Goal: Information Seeking & Learning: Learn about a topic

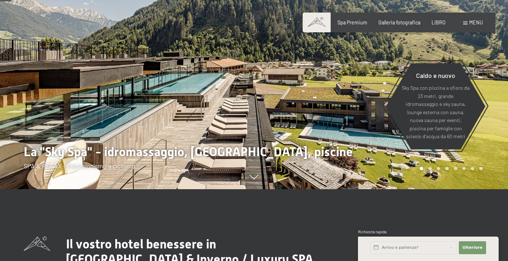
click at [477, 23] on font "menu" at bounding box center [476, 22] width 14 height 6
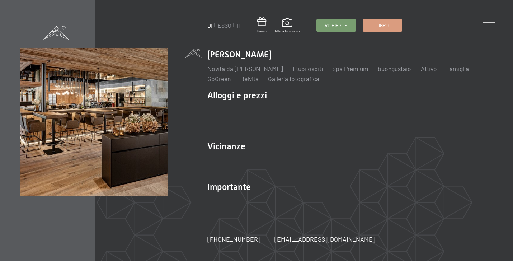
click at [486, 20] on span at bounding box center [489, 22] width 13 height 13
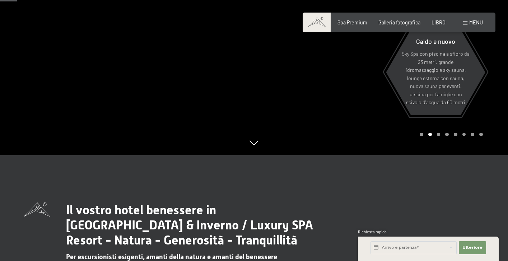
scroll to position [108, 0]
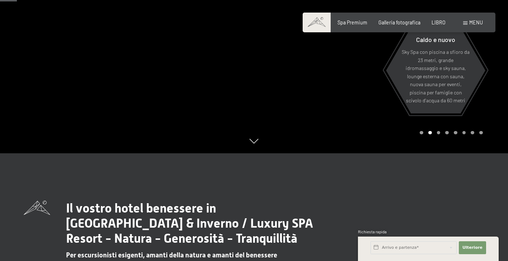
click at [480, 20] on font "menu" at bounding box center [476, 22] width 14 height 6
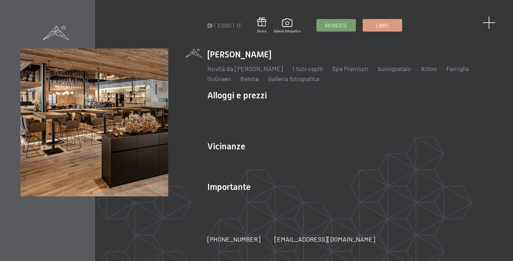
click at [489, 23] on span at bounding box center [489, 22] width 13 height 13
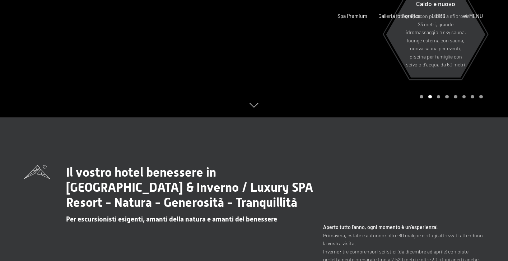
scroll to position [0, 0]
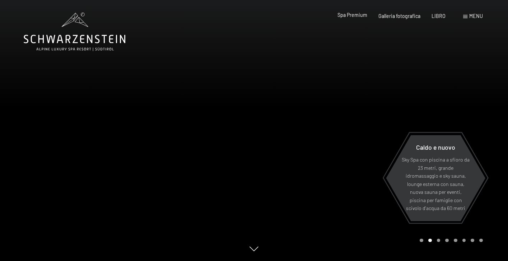
click at [356, 15] on font "Spa Premium" at bounding box center [352, 15] width 30 height 6
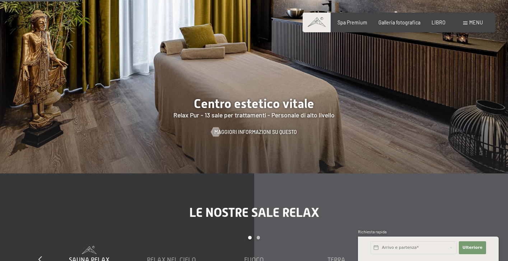
scroll to position [682, 0]
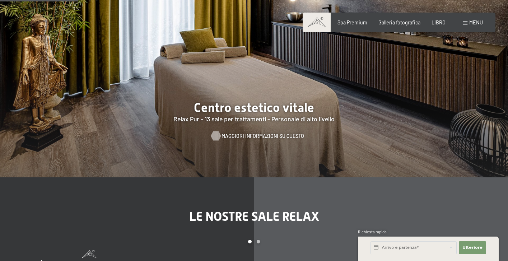
click at [264, 133] on font "Maggiori informazioni su questo" at bounding box center [262, 136] width 83 height 6
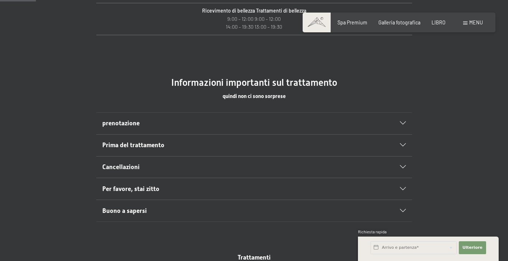
click at [397, 124] on div at bounding box center [399, 123] width 14 height 3
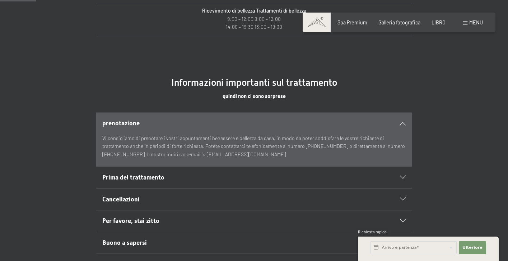
click at [397, 124] on div at bounding box center [399, 123] width 14 height 3
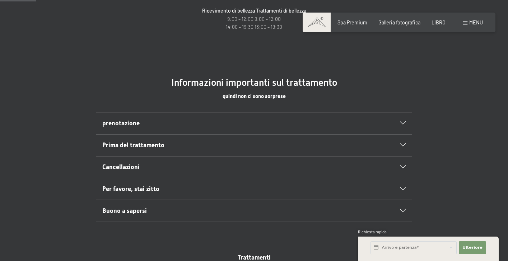
click at [199, 145] on h2 "Prima del trattamento" at bounding box center [238, 145] width 273 height 9
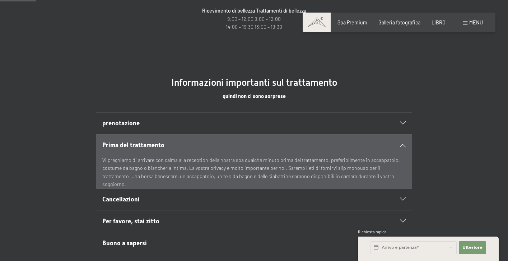
click at [199, 145] on h2 "Prima del trattamento" at bounding box center [238, 145] width 273 height 9
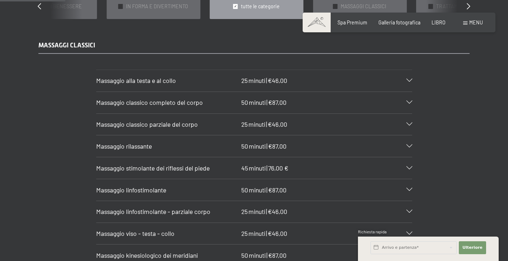
scroll to position [682, 0]
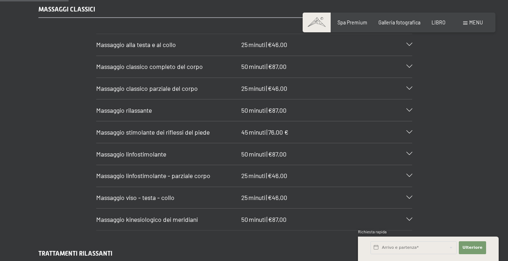
click at [174, 106] on h3 "Massaggio rilassante" at bounding box center [167, 110] width 142 height 9
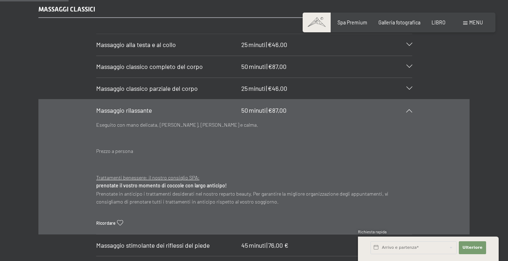
click at [174, 106] on h3 "Massaggio rilassante" at bounding box center [167, 110] width 142 height 9
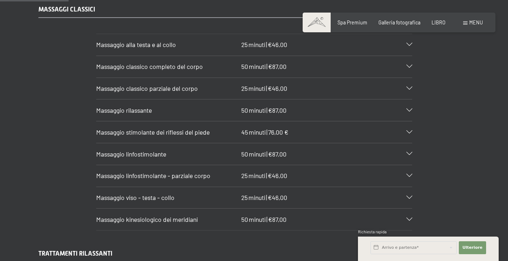
click at [260, 62] on div "50 minuti | €87,00" at bounding box center [263, 66] width 45 height 9
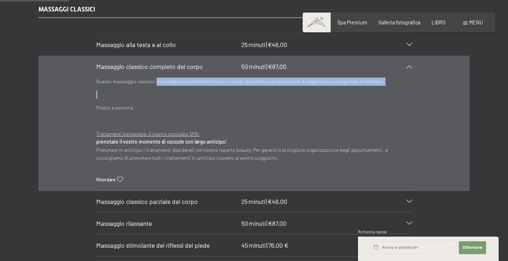
drag, startPoint x: 155, startPoint y: 75, endPoint x: 317, endPoint y: 84, distance: 162.8
click at [317, 84] on div "Questo massaggio classico massaggia piacevolmente tutto il corpo, donando una s…" at bounding box center [254, 100] width 316 height 47
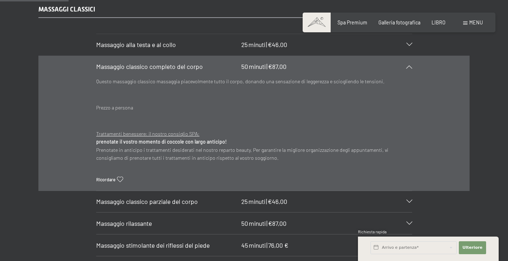
click at [401, 65] on div at bounding box center [405, 66] width 14 height 3
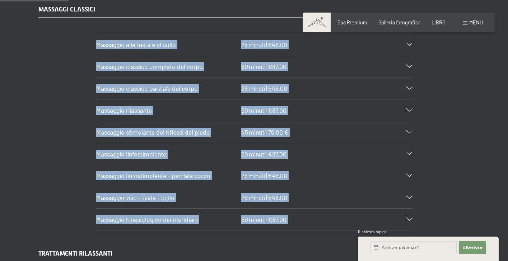
drag, startPoint x: 444, startPoint y: 223, endPoint x: 61, endPoint y: 23, distance: 432.0
click at [61, 23] on div "MASSAGGI CLASSICI Massaggio alla testa e al collo 25 minuti | €46,00 Liberatevi…" at bounding box center [254, 117] width 478 height 225
click at [96, 58] on section "Massaggio classico completo del corpo 50 minuti | €87,00 Questo massaggio class…" at bounding box center [254, 67] width 316 height 22
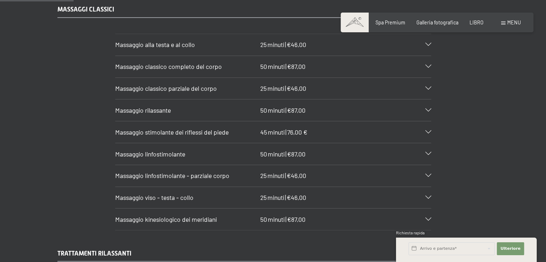
scroll to position [646, 0]
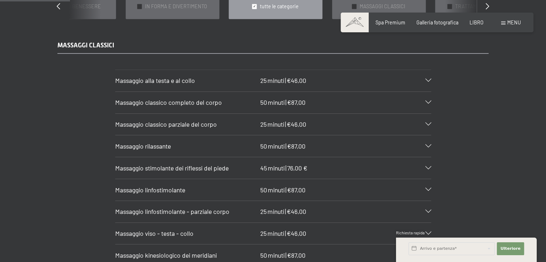
drag, startPoint x: 84, startPoint y: 66, endPoint x: 456, endPoint y: 75, distance: 372.1
click at [431, 78] on section "Massaggio alla testa e al collo 25 minuti | €46,00 Liberatevi dai blocchi e las…" at bounding box center [273, 81] width 316 height 22
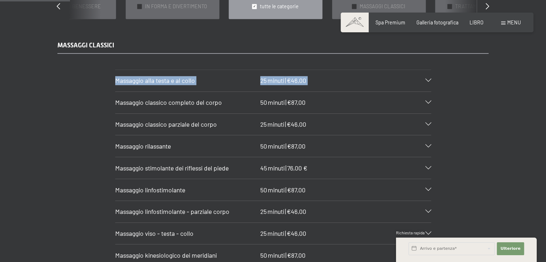
drag, startPoint x: 462, startPoint y: 75, endPoint x: 115, endPoint y: 74, distance: 347.3
click at [115, 74] on section "Massaggio alla testa e al collo 25 minuti | €46,00 Liberatevi dai blocchi e las…" at bounding box center [273, 81] width 316 height 22
click at [115, 70] on section "Massaggio alla testa e al collo 25 minuti | €46,00 Liberatevi dai blocchi e las…" at bounding box center [273, 81] width 316 height 22
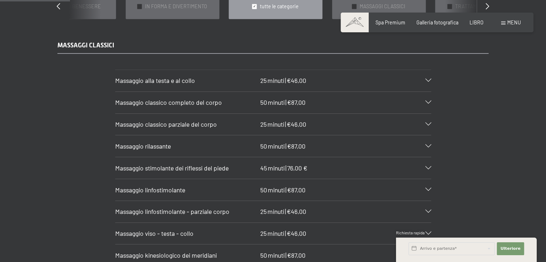
drag, startPoint x: 95, startPoint y: 69, endPoint x: 446, endPoint y: 79, distance: 351.4
click at [431, 79] on section "Massaggio alla testa e al collo 25 minuti | €46,00 Liberatevi dai blocchi e las…" at bounding box center [273, 81] width 316 height 22
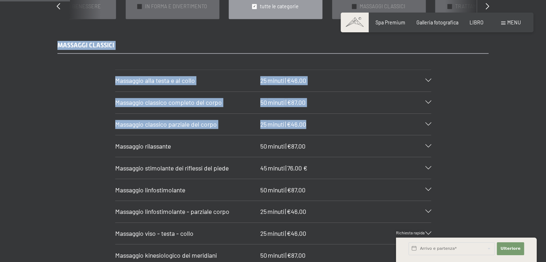
drag, startPoint x: 103, startPoint y: 33, endPoint x: 485, endPoint y: 104, distance: 388.6
click at [431, 75] on section "Massaggio alla testa e al collo 25 minuti | €46,00 Liberatevi dai blocchi e las…" at bounding box center [273, 81] width 316 height 22
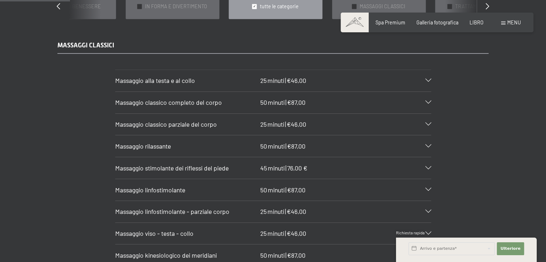
click at [431, 75] on section "Massaggio alla testa e al collo 25 minuti | €46,00 Liberatevi dai blocchi e las…" at bounding box center [273, 81] width 316 height 22
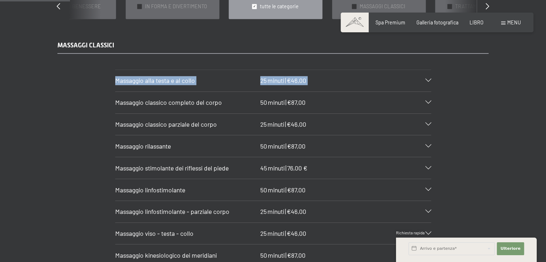
drag, startPoint x: 335, startPoint y: 75, endPoint x: 29, endPoint y: 43, distance: 307.3
click at [29, 43] on div "MASSAGGI CLASSICI Massaggio alla testa e al collo 25 minuti | €46,00 Liberatevi…" at bounding box center [273, 153] width 546 height 225
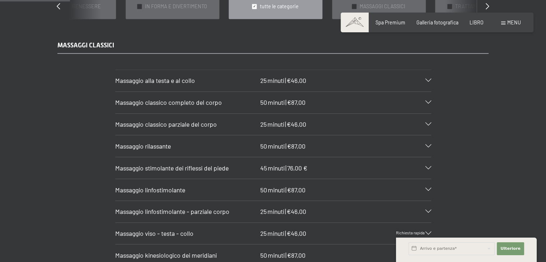
click at [32, 41] on div "MASSAGGI CLASSICI Massaggio alla testa e al collo 25 minuti | €46,00 Liberatevi…" at bounding box center [273, 153] width 546 height 225
click at [223, 120] on h3 "Massaggio classico parziale del corpo" at bounding box center [186, 124] width 142 height 9
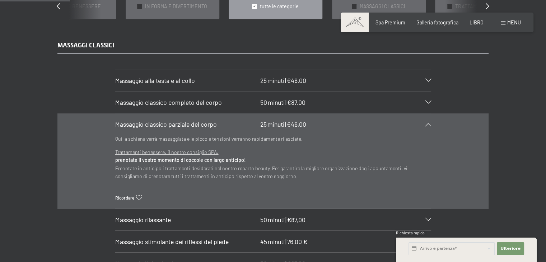
click at [221, 120] on h3 "Massaggio classico parziale del corpo" at bounding box center [186, 124] width 142 height 9
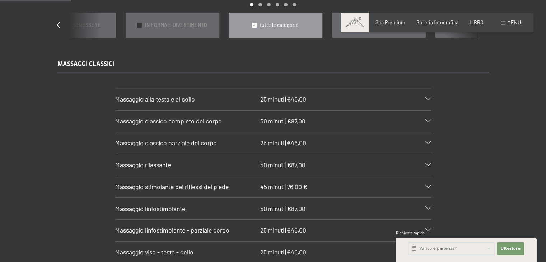
scroll to position [658, 0]
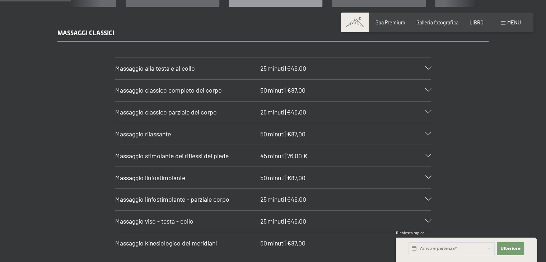
click at [302, 108] on font "€46,00" at bounding box center [296, 112] width 19 height 8
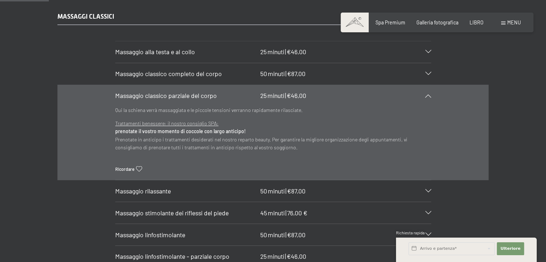
scroll to position [458, 0]
